Goal: Task Accomplishment & Management: Manage account settings

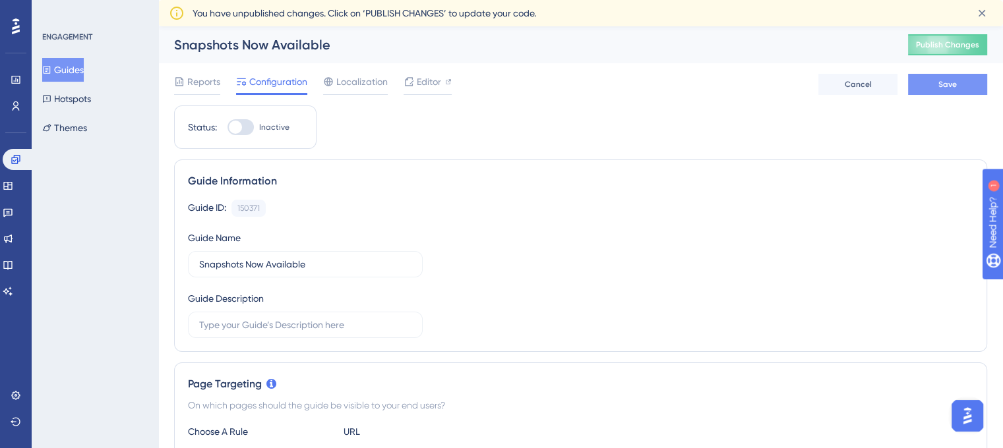
click at [931, 84] on button "Save" at bounding box center [947, 84] width 79 height 21
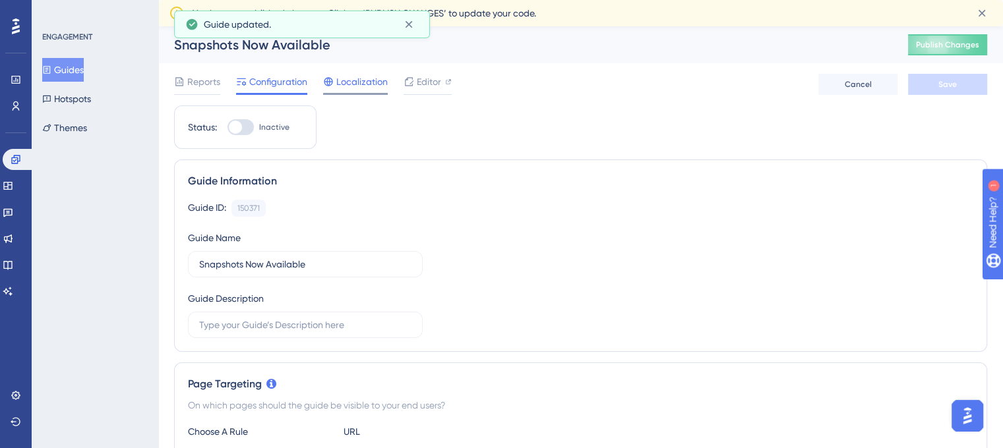
click at [338, 84] on span "Localization" at bounding box center [361, 82] width 51 height 16
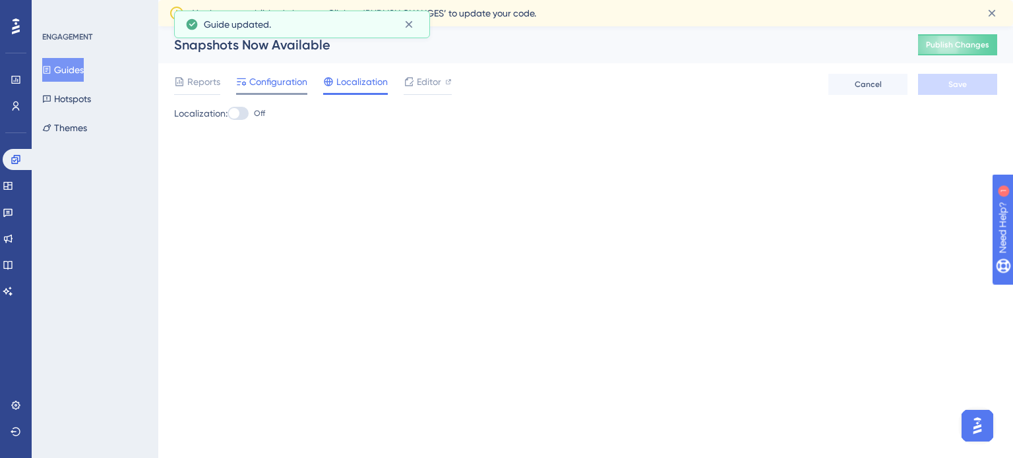
click at [282, 85] on span "Configuration" at bounding box center [278, 82] width 58 height 16
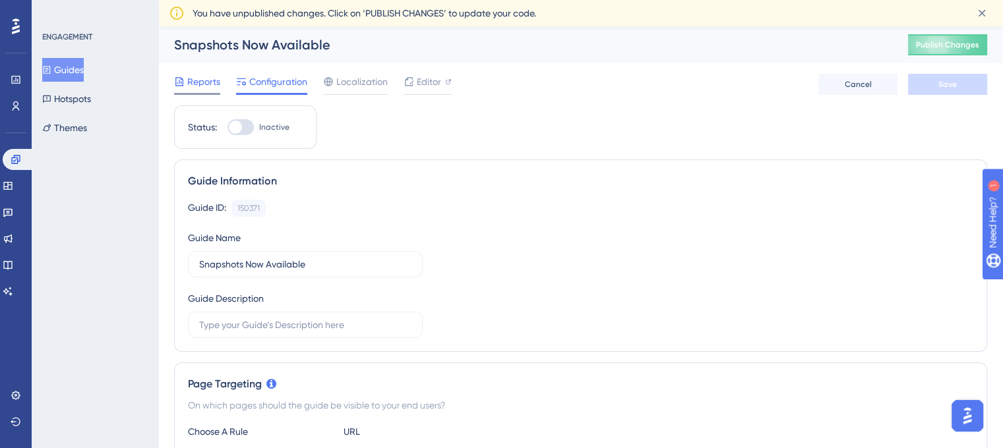
click at [206, 86] on span "Reports" at bounding box center [203, 82] width 33 height 16
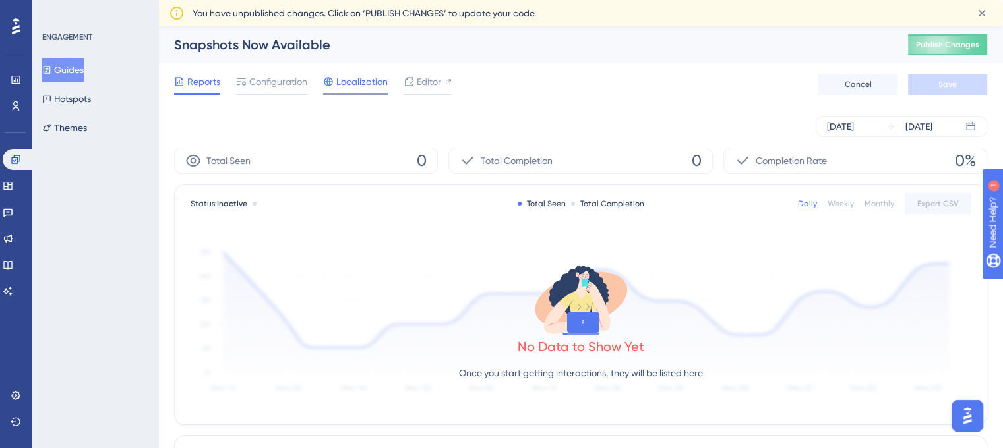
click at [347, 86] on span "Localization" at bounding box center [361, 82] width 51 height 16
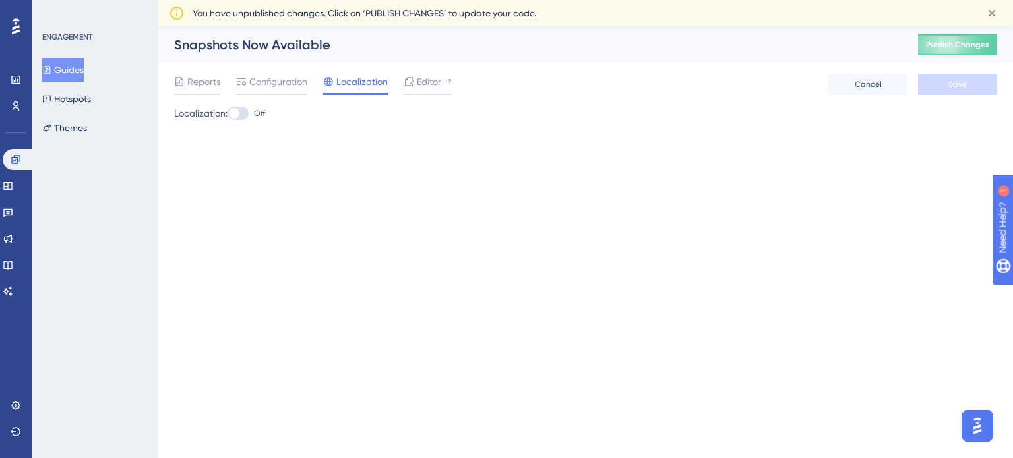
click at [266, 73] on div "Reports Configuration Localization Editor Cancel Save" at bounding box center [585, 84] width 823 height 42
click at [233, 84] on div "Reports Configuration Localization Editor" at bounding box center [313, 84] width 278 height 21
click at [240, 80] on icon at bounding box center [241, 81] width 11 height 11
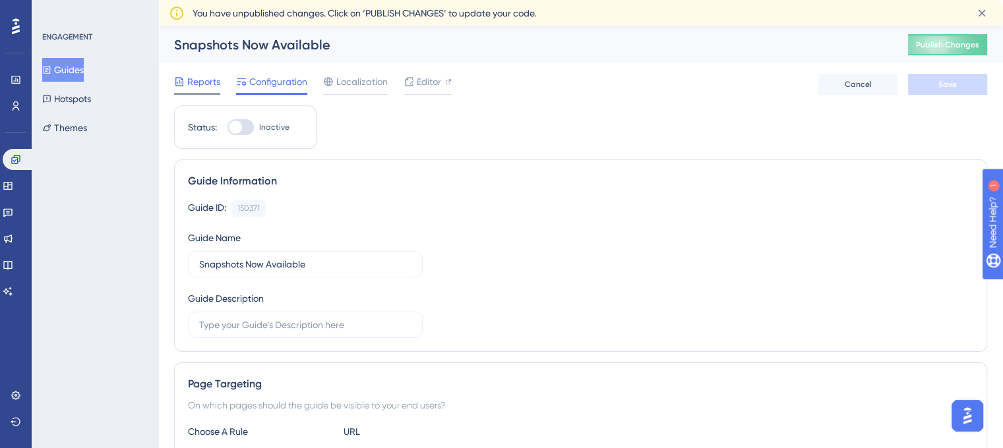
click at [200, 80] on span "Reports" at bounding box center [203, 82] width 33 height 16
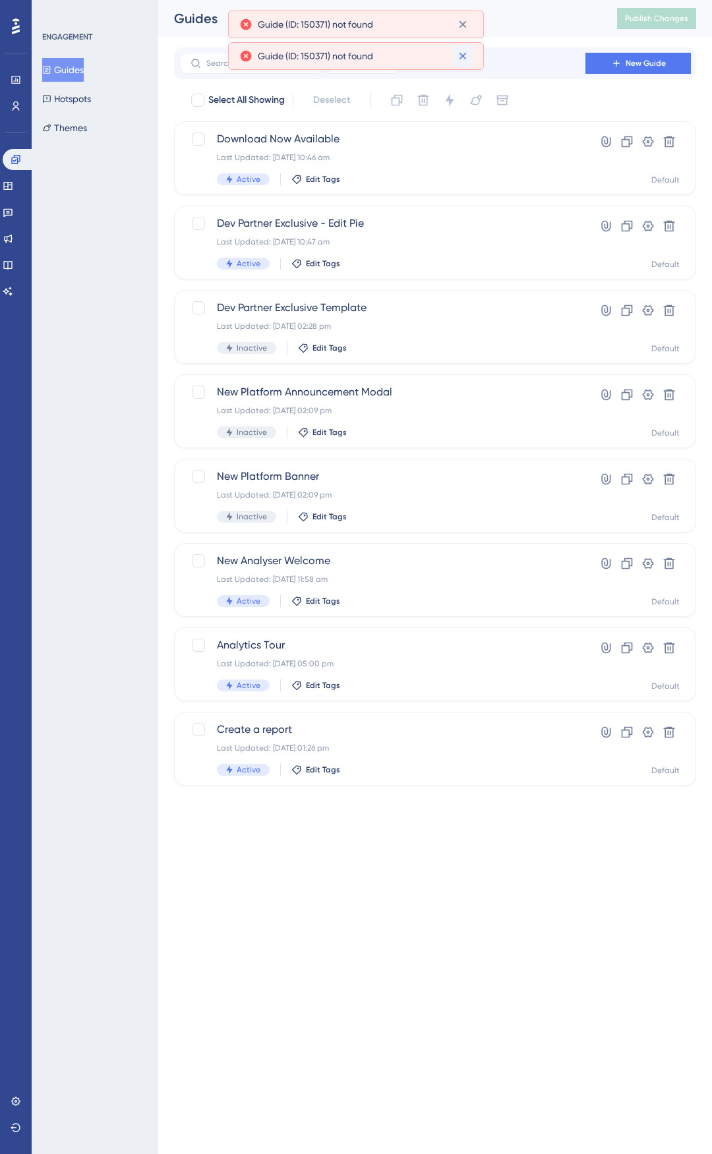
click at [463, 22] on icon at bounding box center [462, 24] width 13 height 13
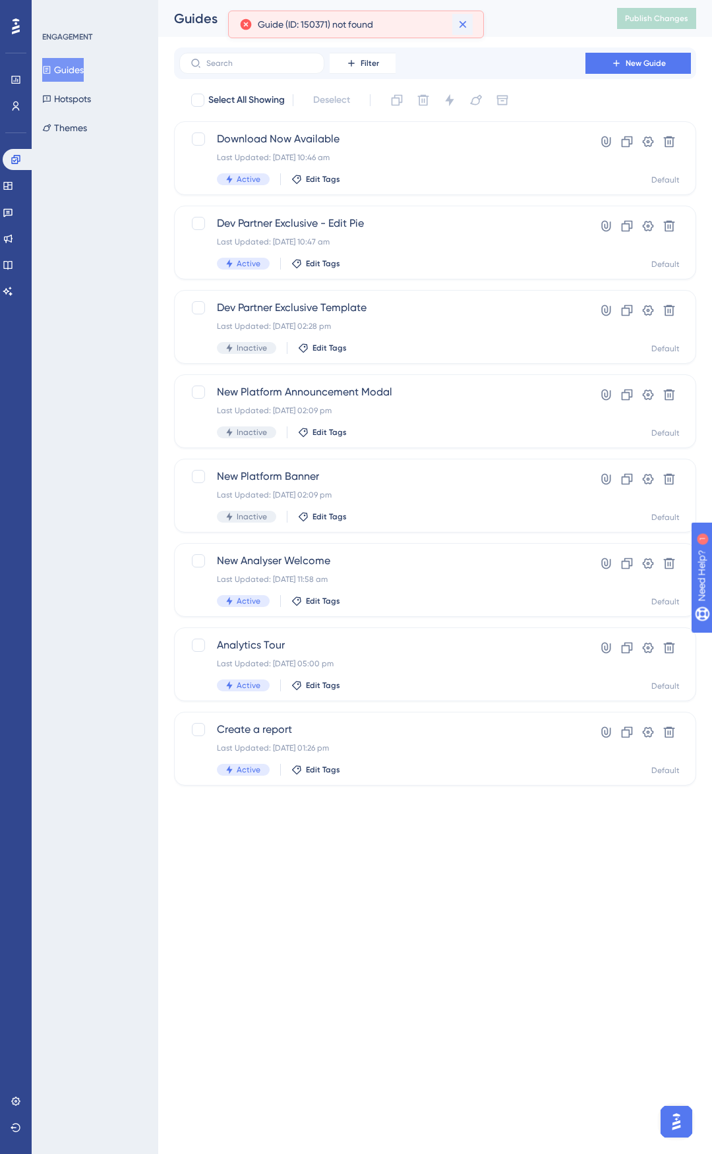
click at [463, 25] on icon at bounding box center [462, 24] width 7 height 7
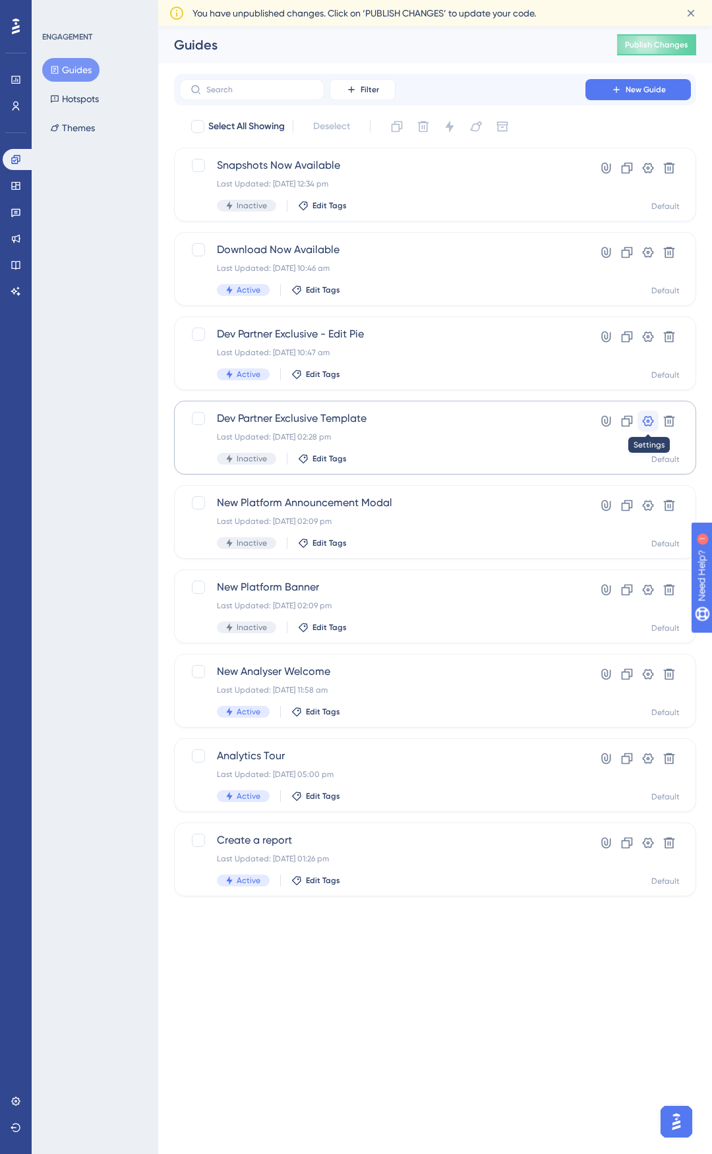
click at [642, 424] on icon at bounding box center [647, 421] width 13 height 13
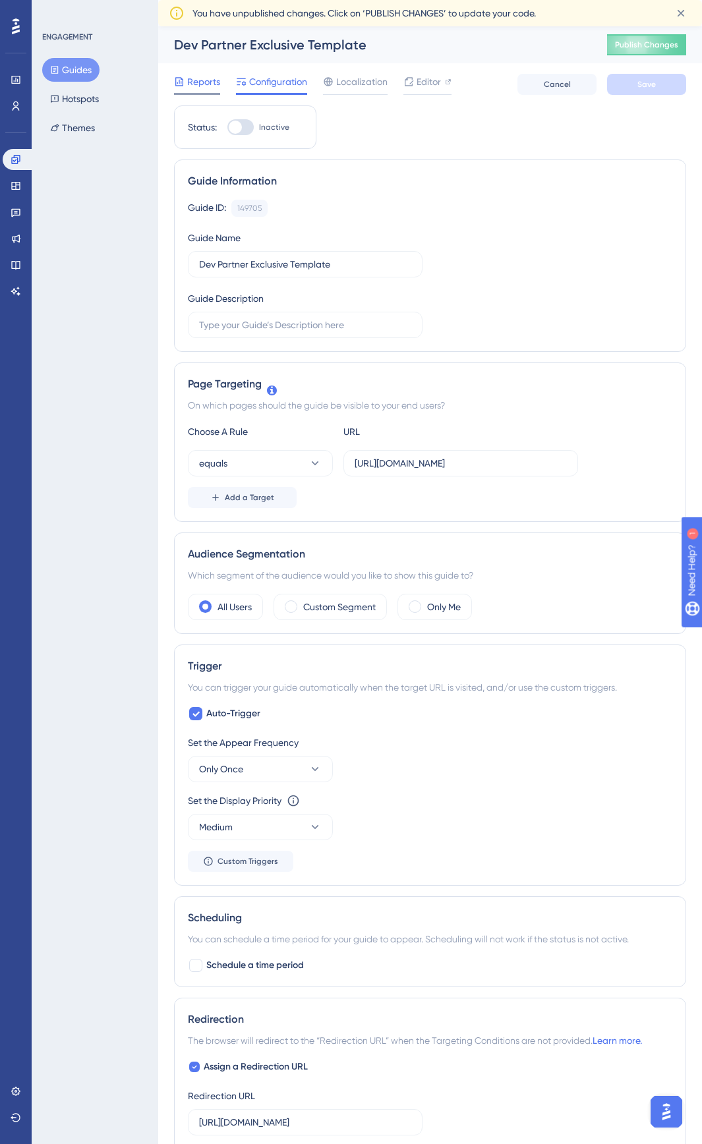
click at [189, 82] on span "Reports" at bounding box center [203, 82] width 33 height 16
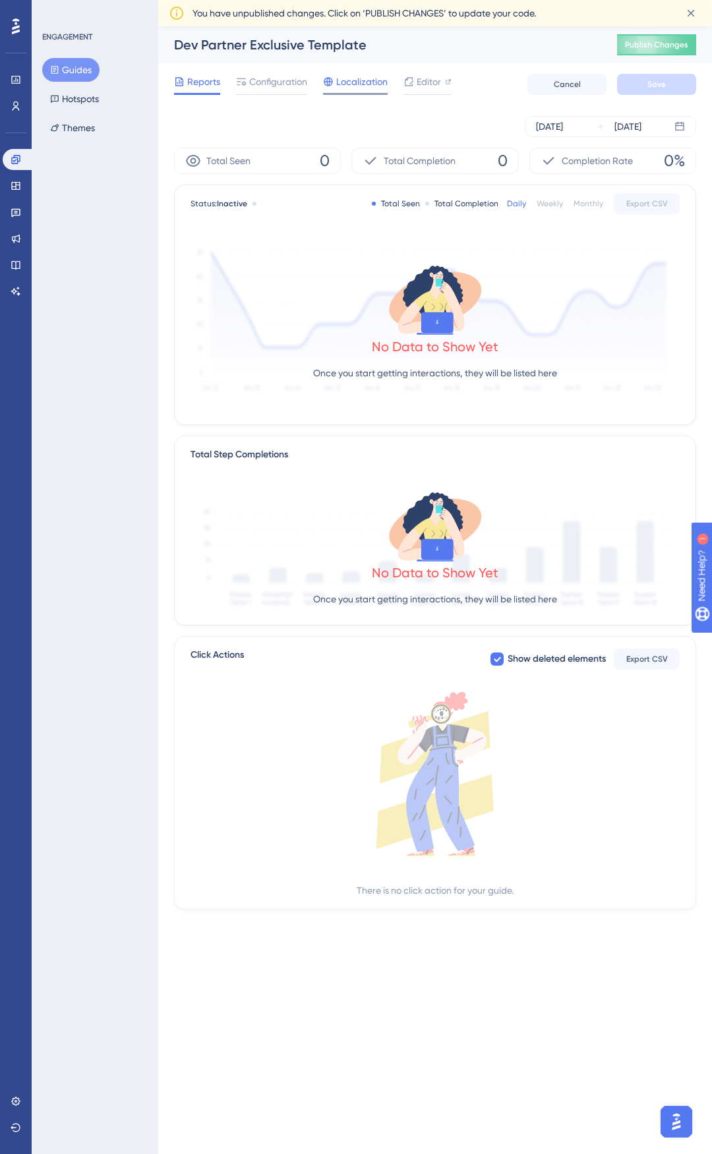
drag, startPoint x: 364, startPoint y: 68, endPoint x: 363, endPoint y: 82, distance: 13.9
click at [364, 68] on div "Reports Configuration Localization Editor Cancel Save" at bounding box center [435, 84] width 522 height 42
click at [361, 90] on div "Localization" at bounding box center [355, 84] width 65 height 21
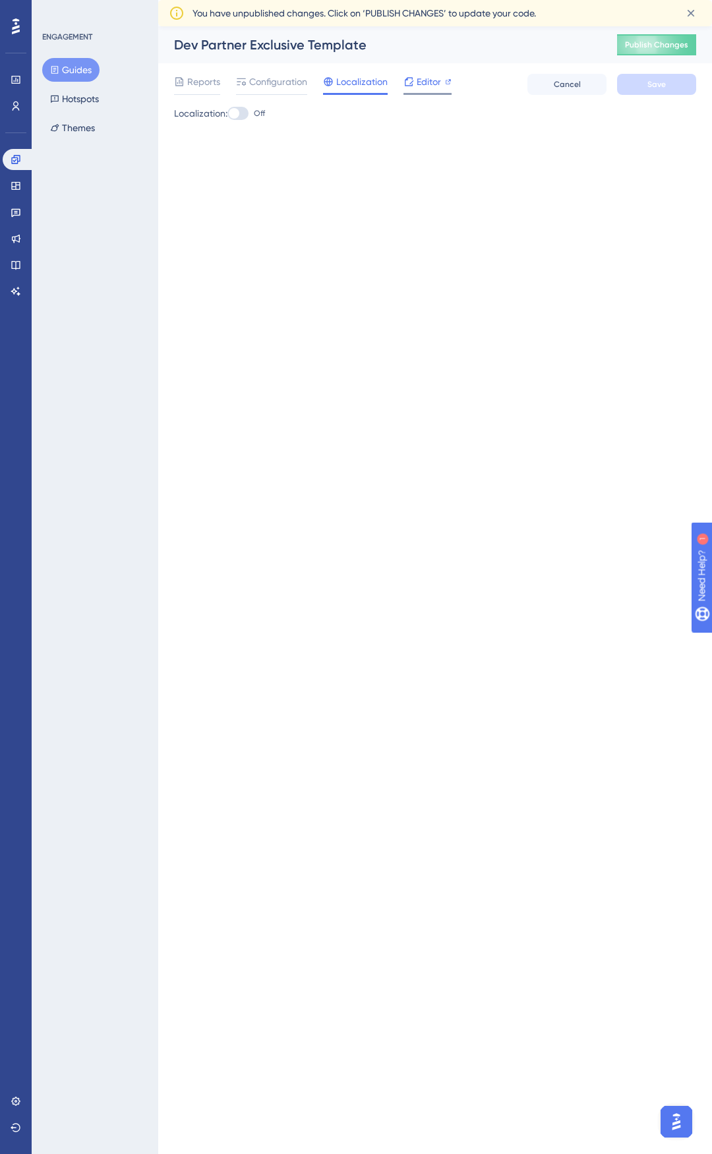
click at [411, 91] on div "Editor" at bounding box center [427, 84] width 48 height 21
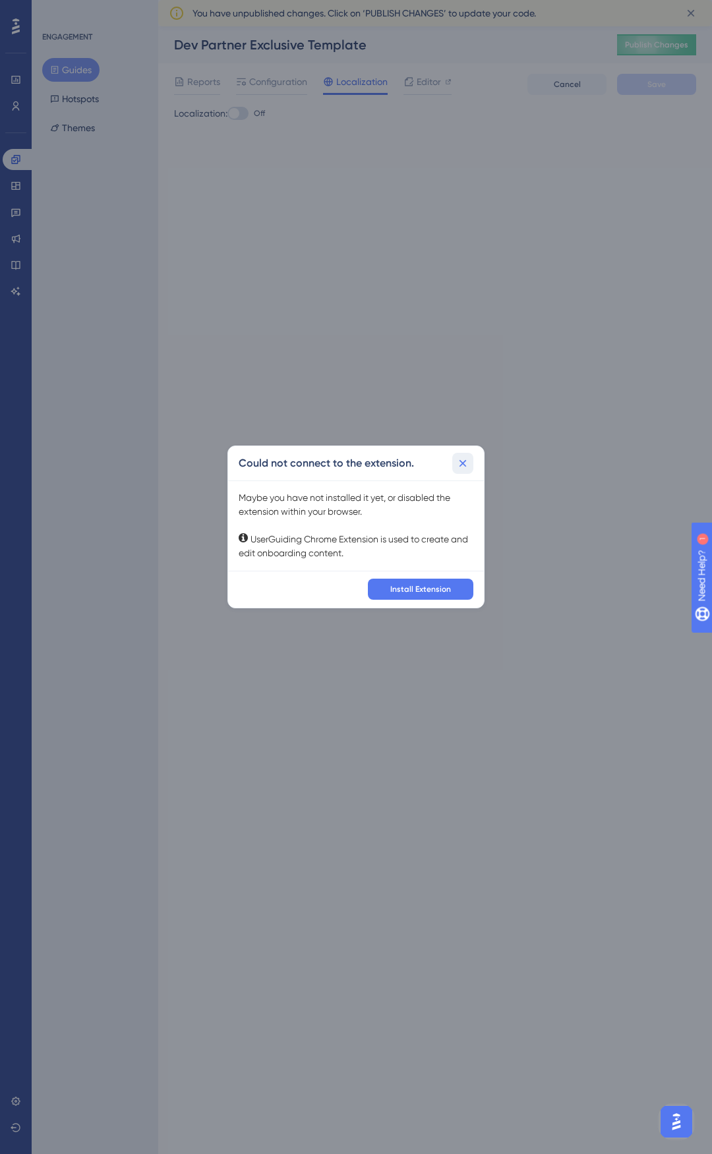
click at [467, 463] on icon at bounding box center [462, 463] width 13 height 13
